Goal: Information Seeking & Learning: Learn about a topic

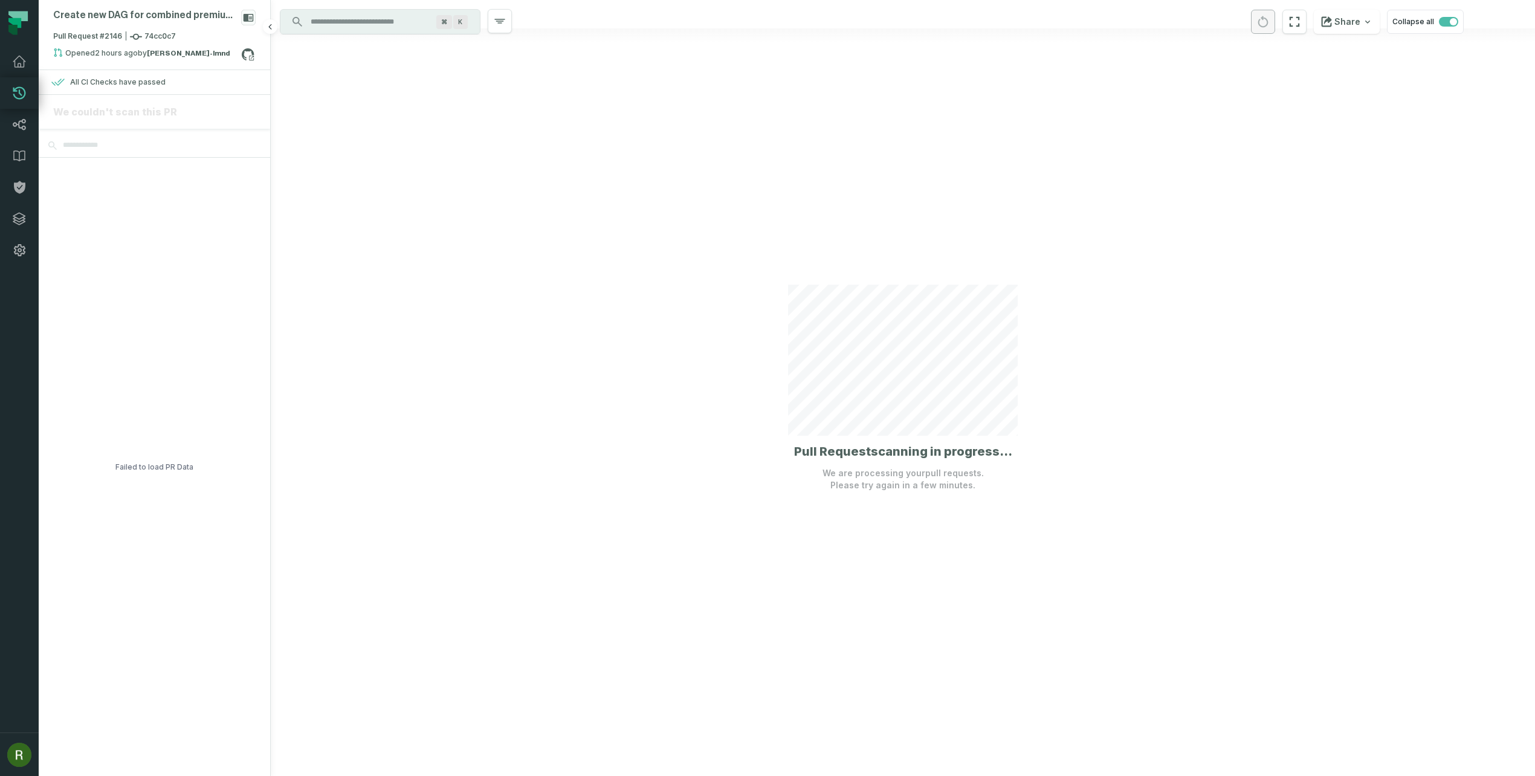
click at [167, 470] on div "Failed to load PR Data" at bounding box center [154, 467] width 78 height 618
click at [918, 497] on div at bounding box center [903, 388] width 1264 height 776
drag, startPoint x: 921, startPoint y: 492, endPoint x: 910, endPoint y: 471, distance: 23.8
click at [909, 473] on div "Discovery Provider cmdk menu ⌘ K Pull Request scanning in progress... We are pr…" at bounding box center [903, 388] width 1264 height 776
click at [125, 80] on div "All CI Checks have passed" at bounding box center [118, 82] width 96 height 10
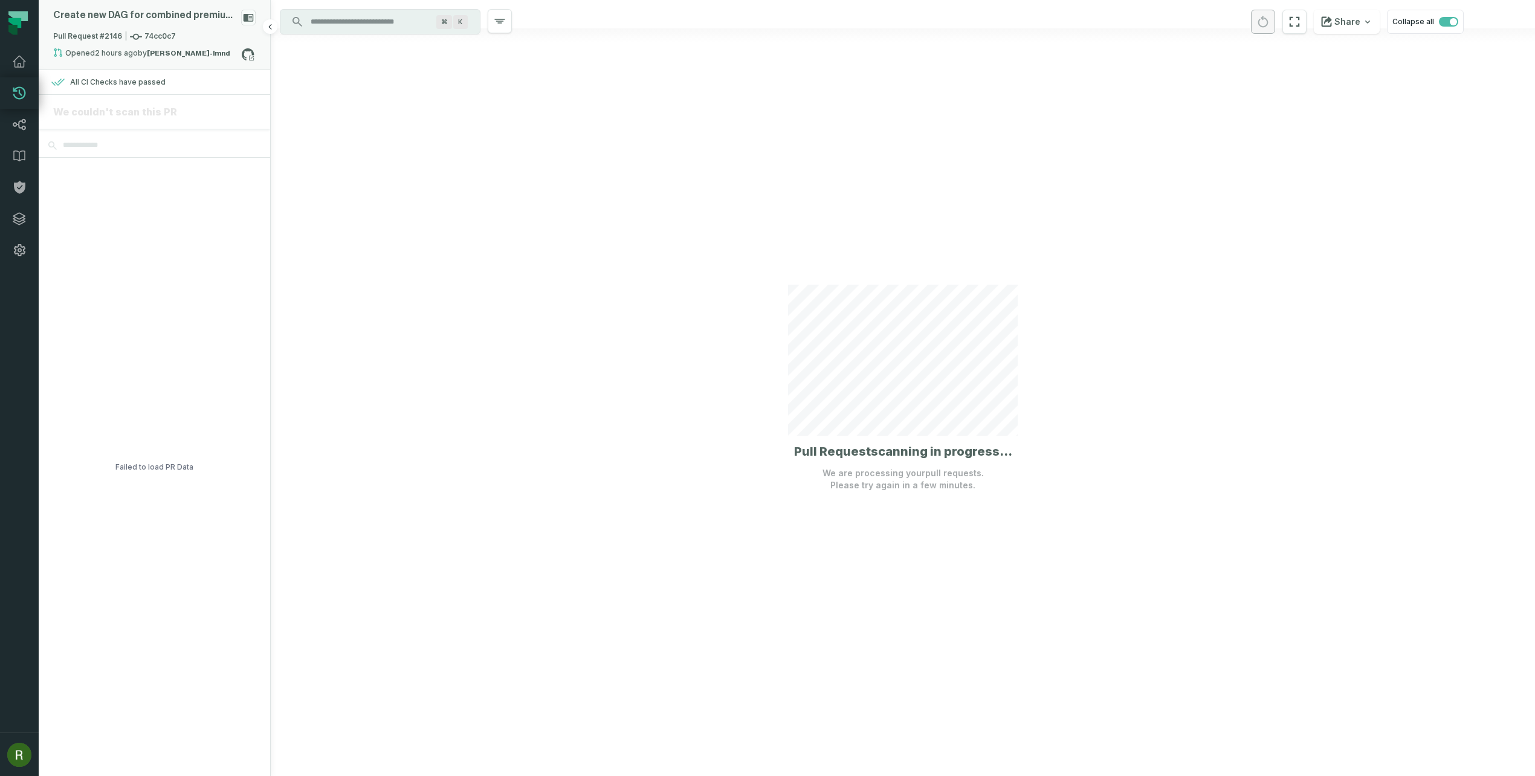
click at [206, 42] on div "Pull Request #2146 74cc0c7" at bounding box center [154, 39] width 202 height 17
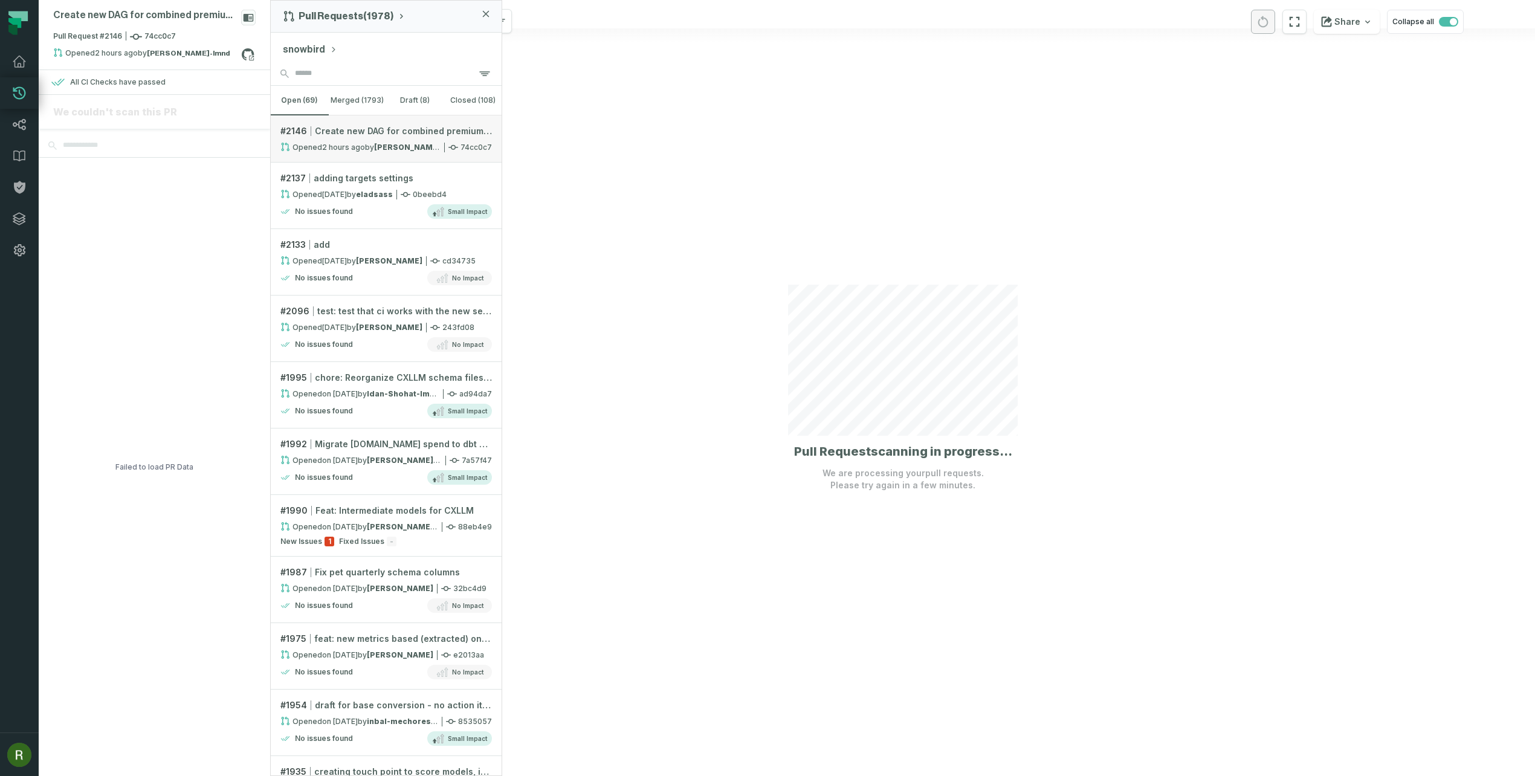
click at [402, 135] on span "Create new DAG for combined premium reports, and update uniqueness te…" at bounding box center [403, 131] width 177 height 12
click at [485, 12] on icon "button" at bounding box center [485, 13] width 7 height 7
